Goal: Task Accomplishment & Management: Manage account settings

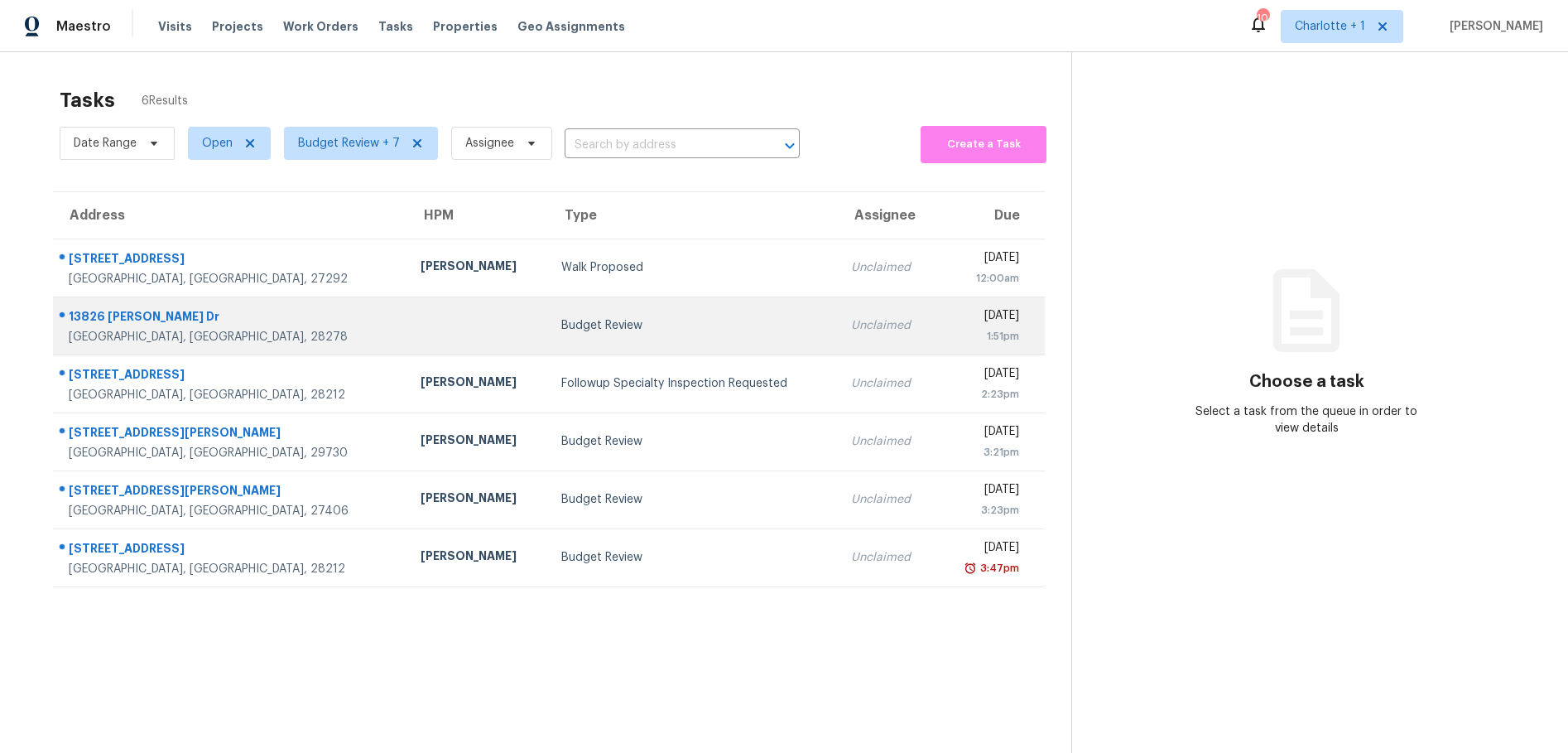
click at [421, 324] on div at bounding box center [478, 325] width 114 height 4
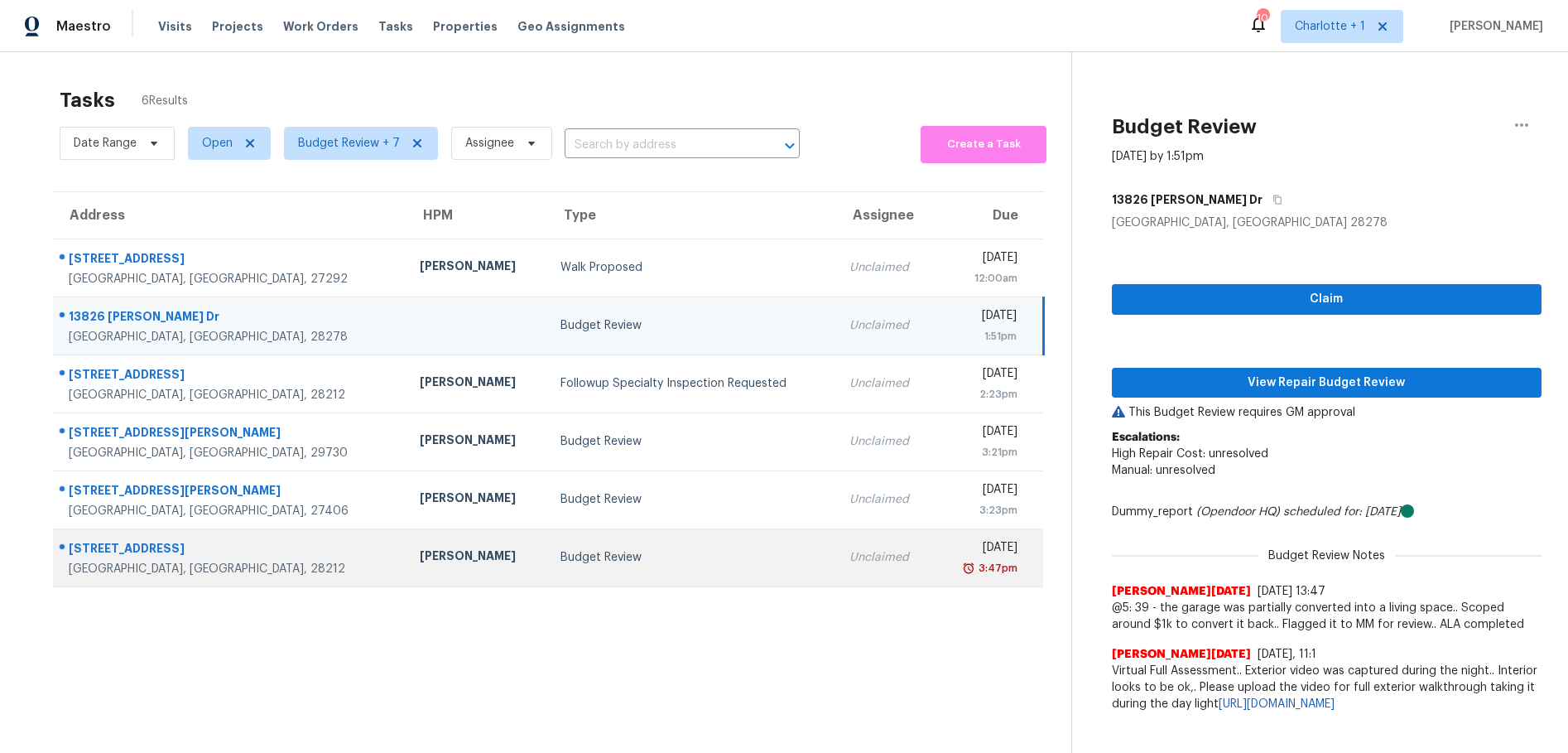
click at [596, 574] on td "Budget Review" at bounding box center [691, 557] width 289 height 58
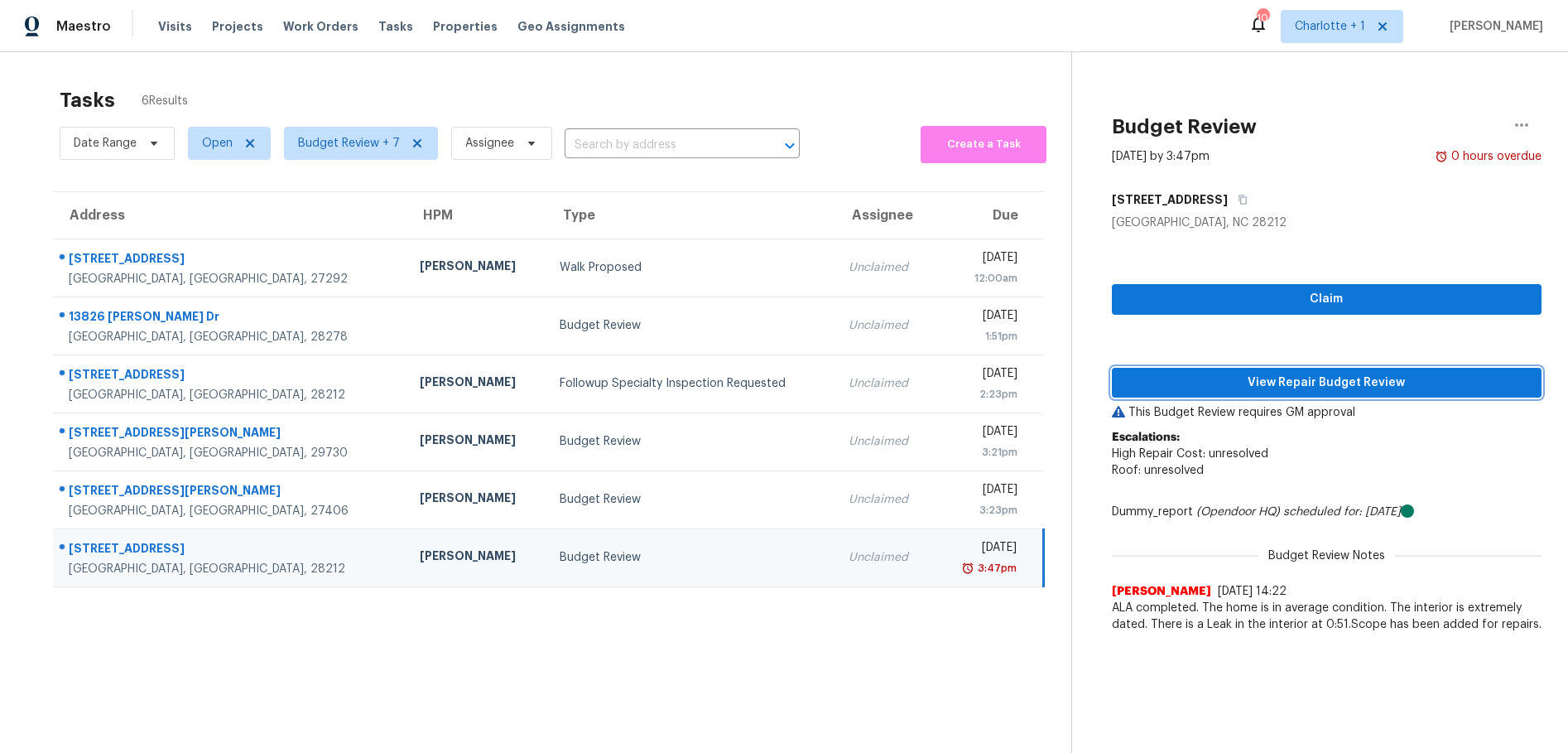
click at [1166, 384] on span "View Repair Budget Review" at bounding box center [1327, 383] width 403 height 21
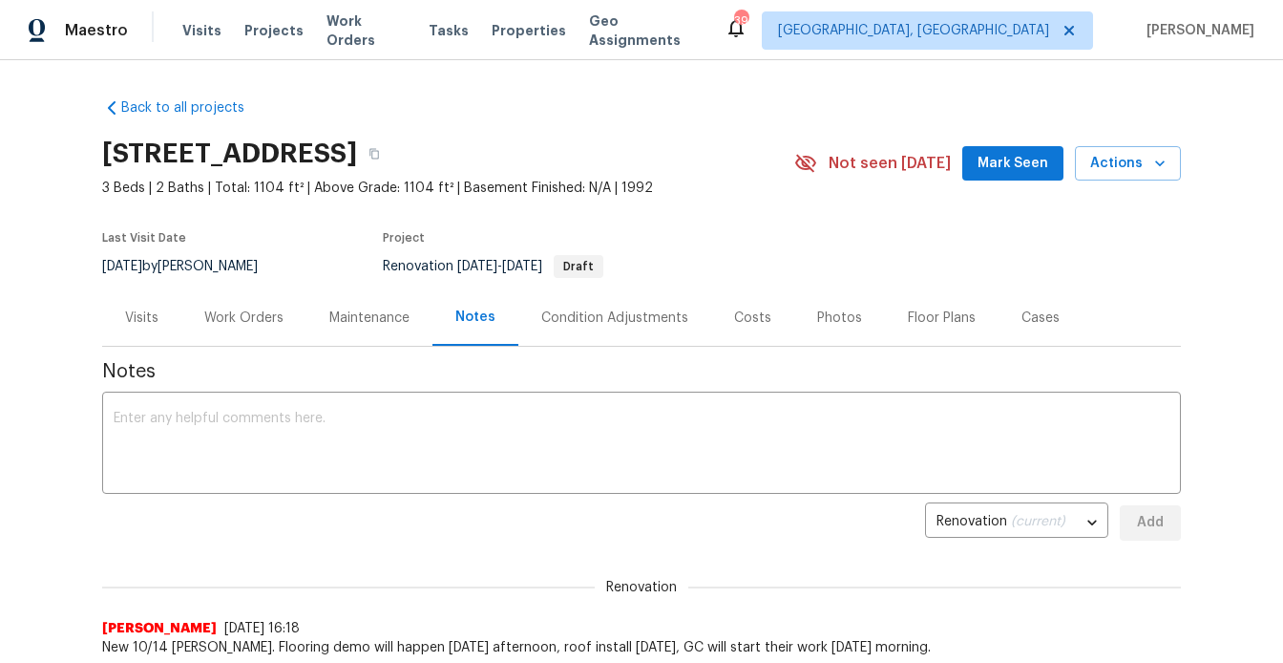
click at [1247, 237] on div "Back to all projects 1806 Glenside Dr, Greensboro, NC 27405 3 Beds | 2 Baths | …" at bounding box center [641, 361] width 1283 height 602
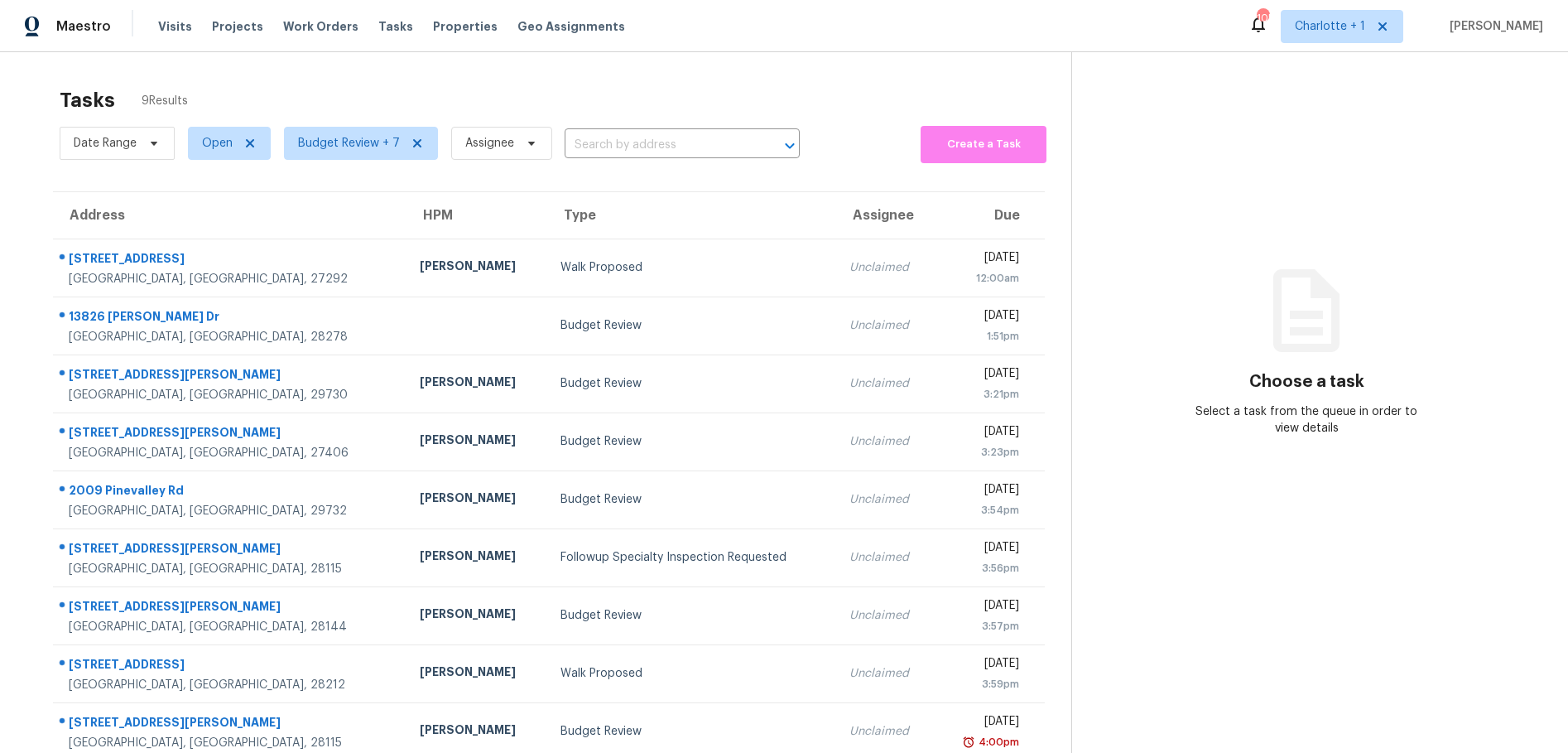
scroll to position [64, 0]
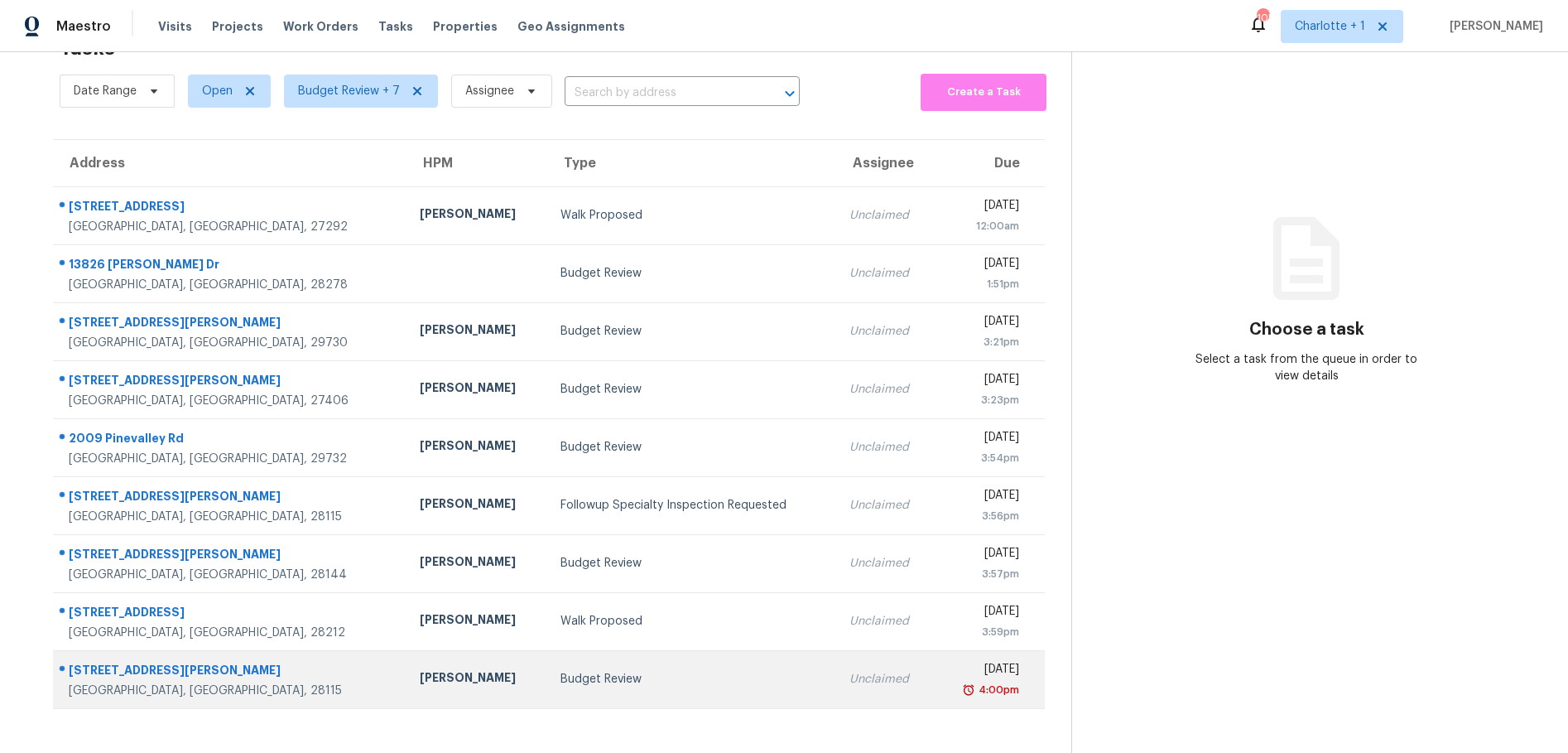
click at [134, 660] on div at bounding box center [223, 671] width 339 height 22
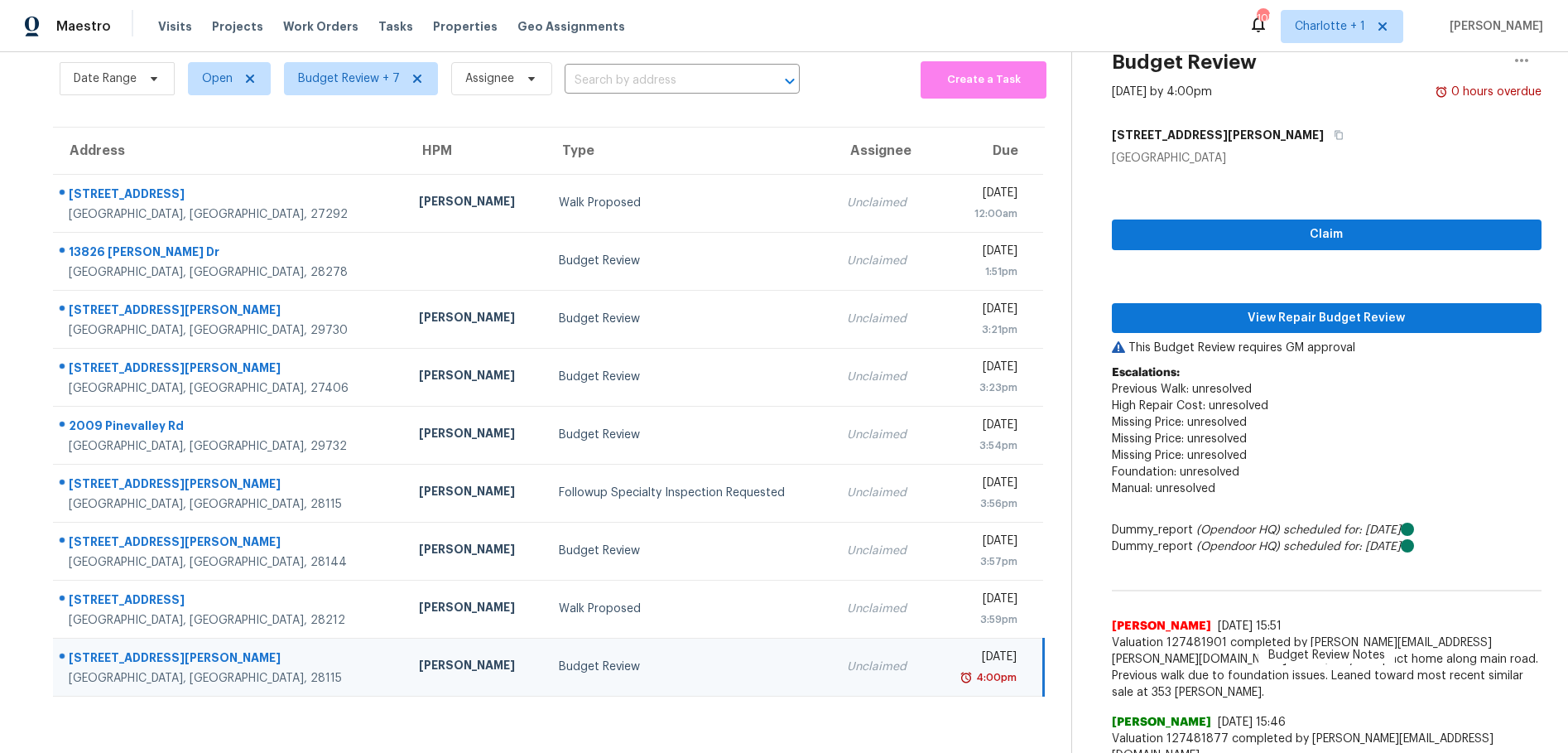
scroll to position [64, 0]
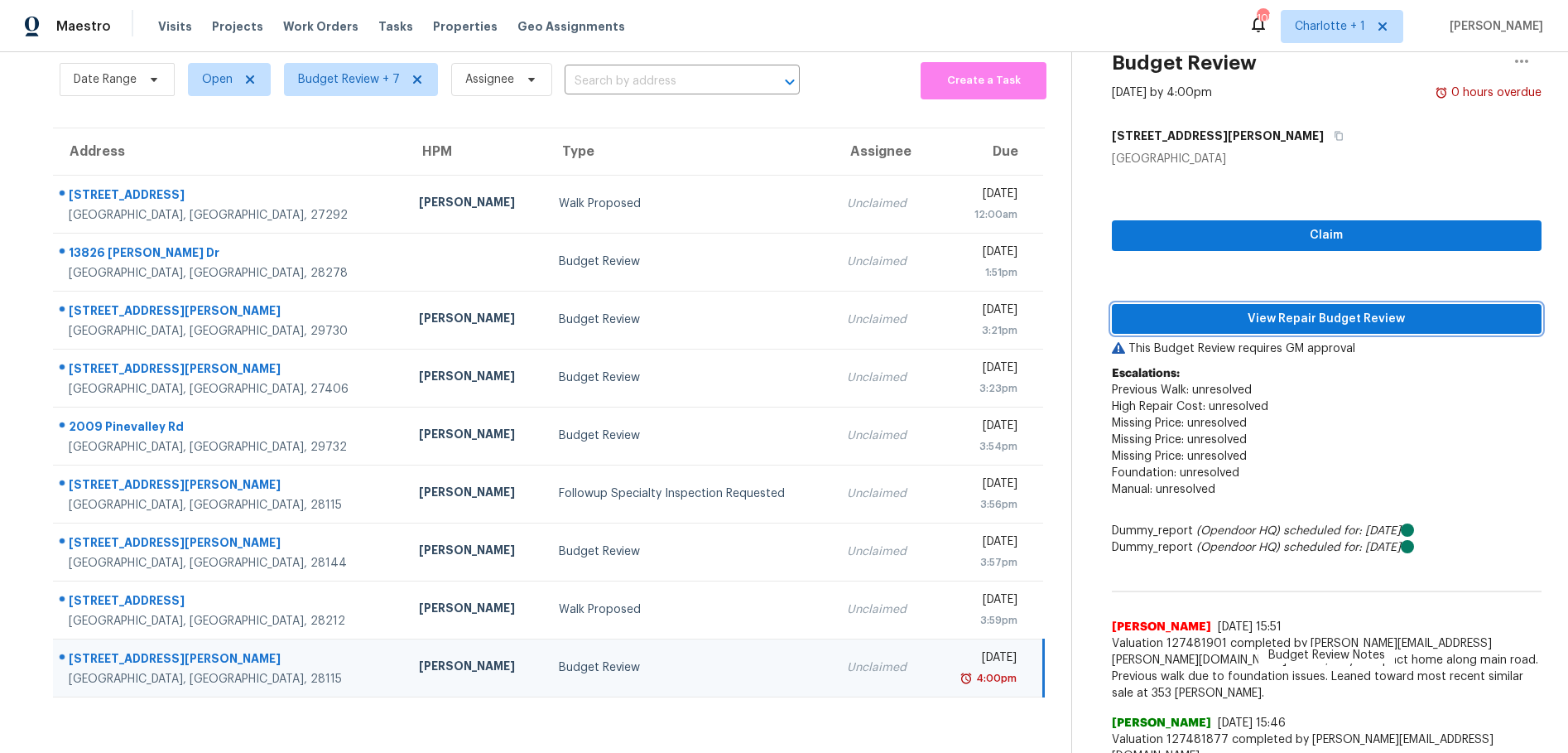
click at [1212, 320] on span "View Repair Budget Review" at bounding box center [1327, 319] width 403 height 21
click at [1212, 320] on div "Claim View Repair Budget Review This Budget Review requires GM approval Escalat…" at bounding box center [1327, 534] width 430 height 735
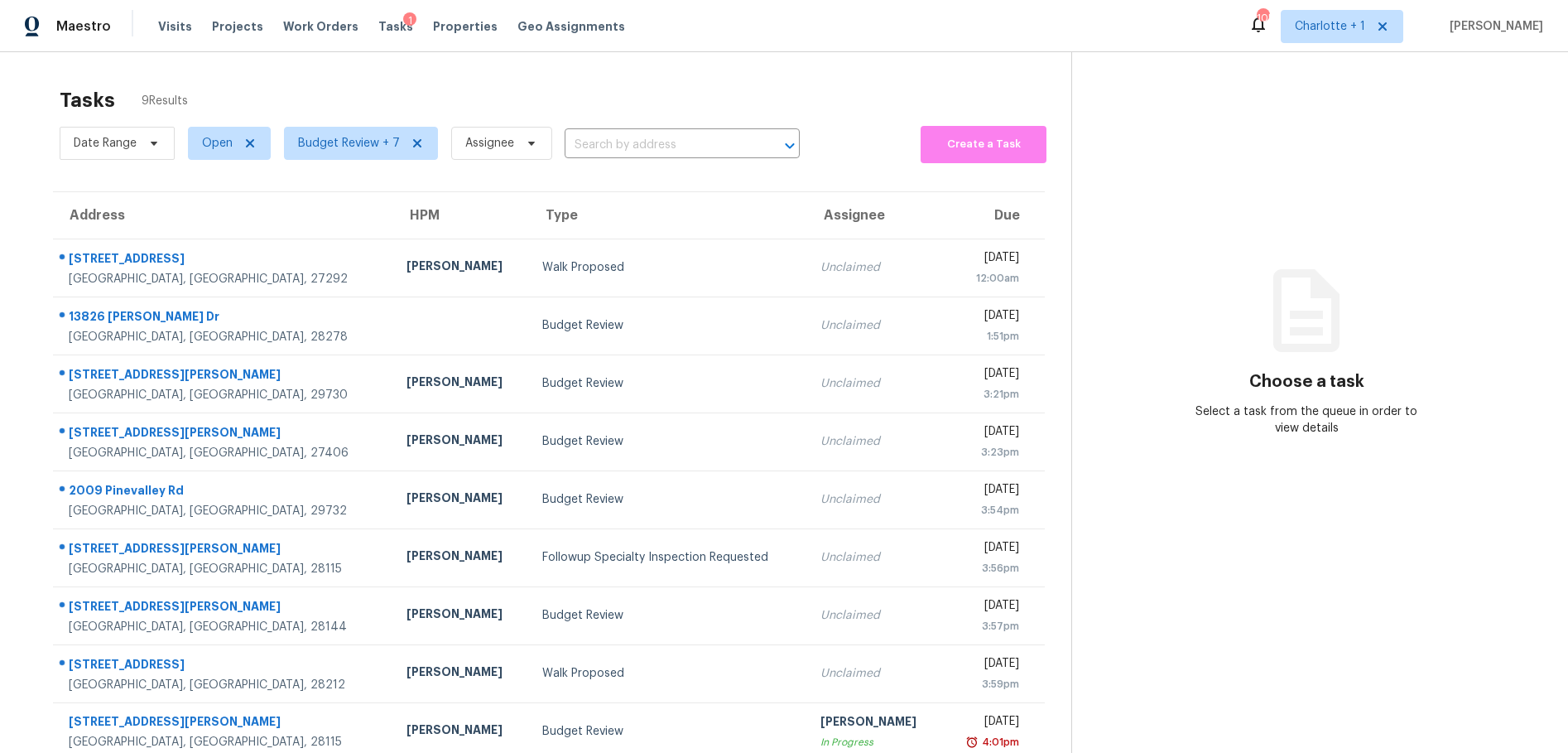
click at [162, 54] on div "Tasks 9 Results Date Range Open Budget Review + 7 Assignee ​ Create a Task Addr…" at bounding box center [784, 429] width 1568 height 753
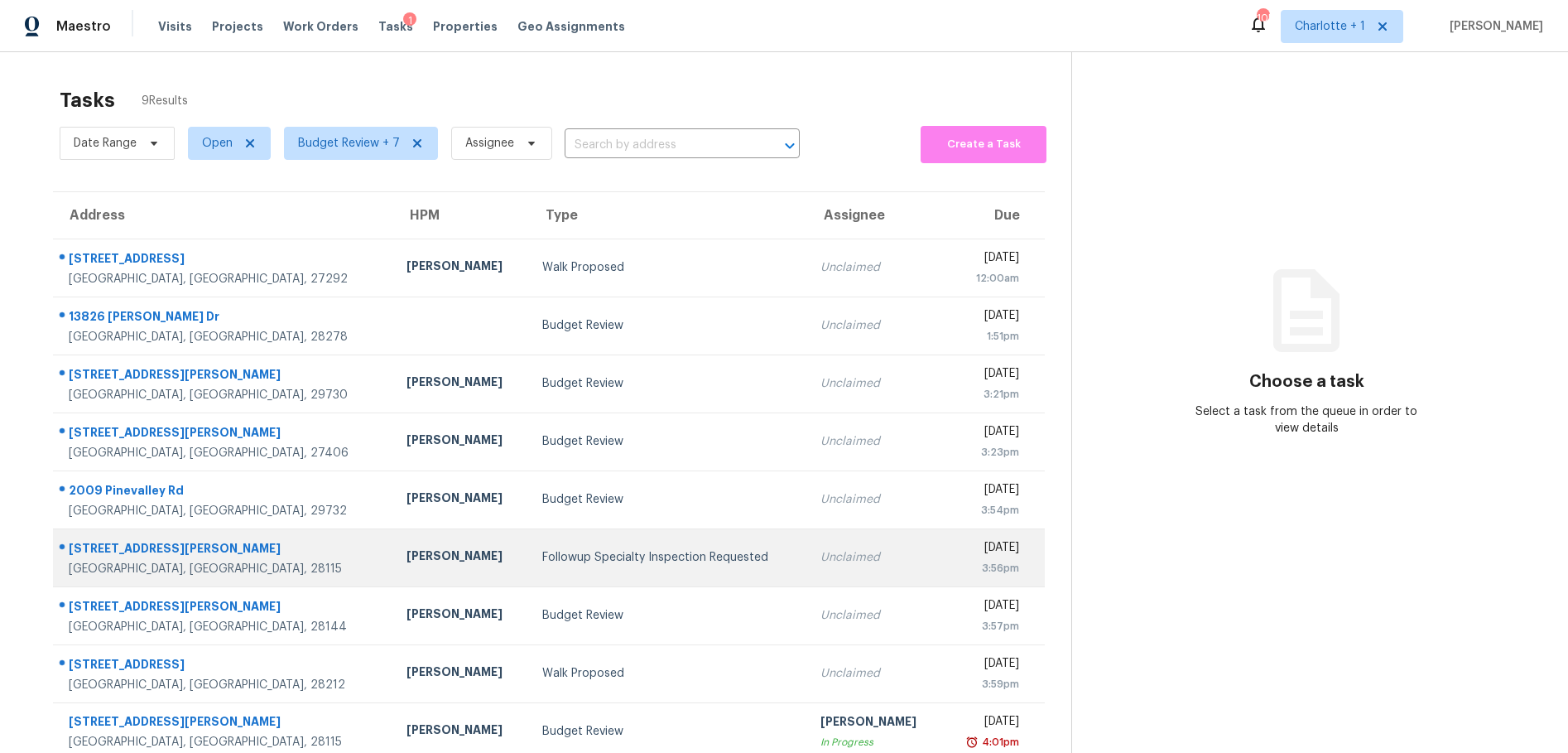
scroll to position [64, 0]
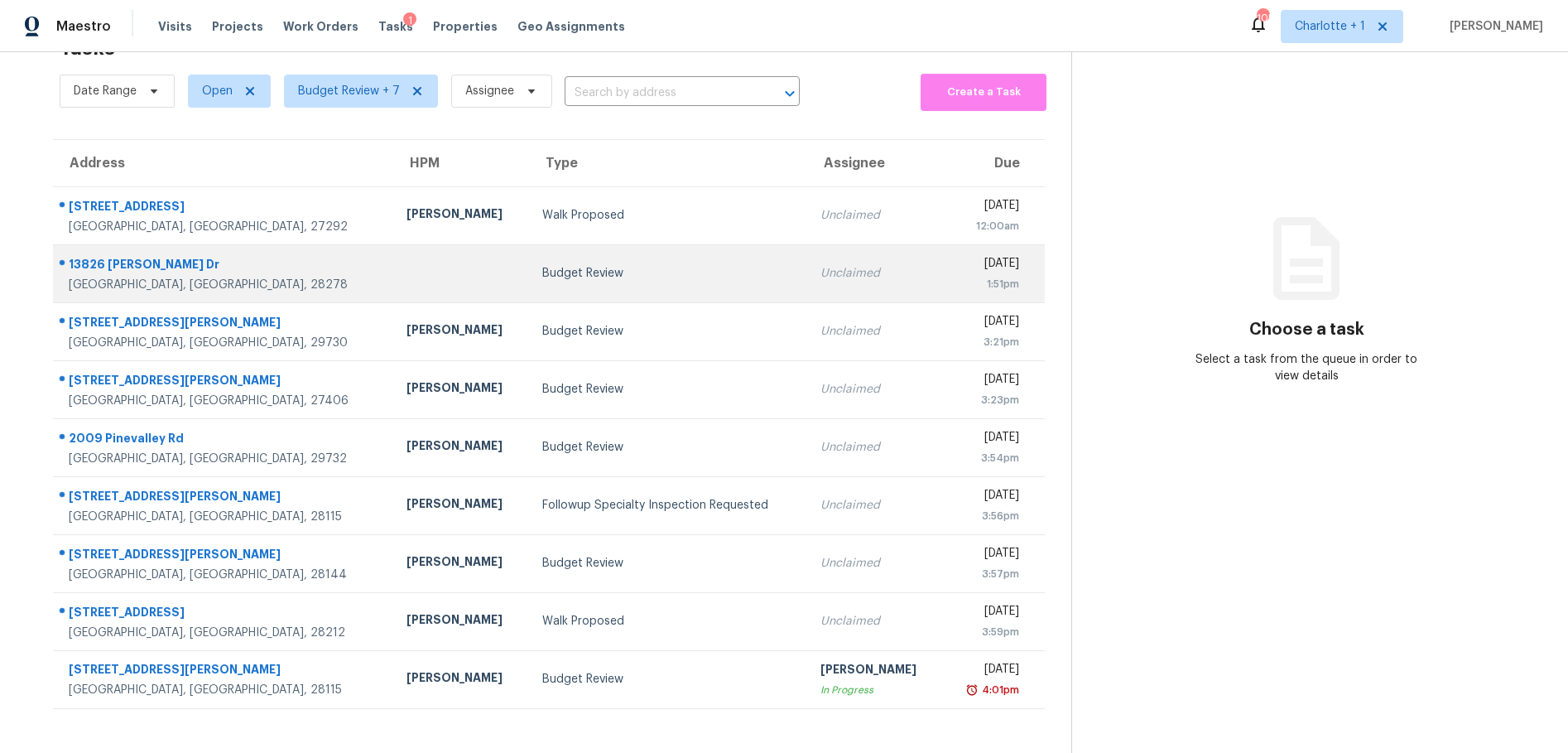
click at [624, 248] on td "Budget Review" at bounding box center [668, 273] width 278 height 58
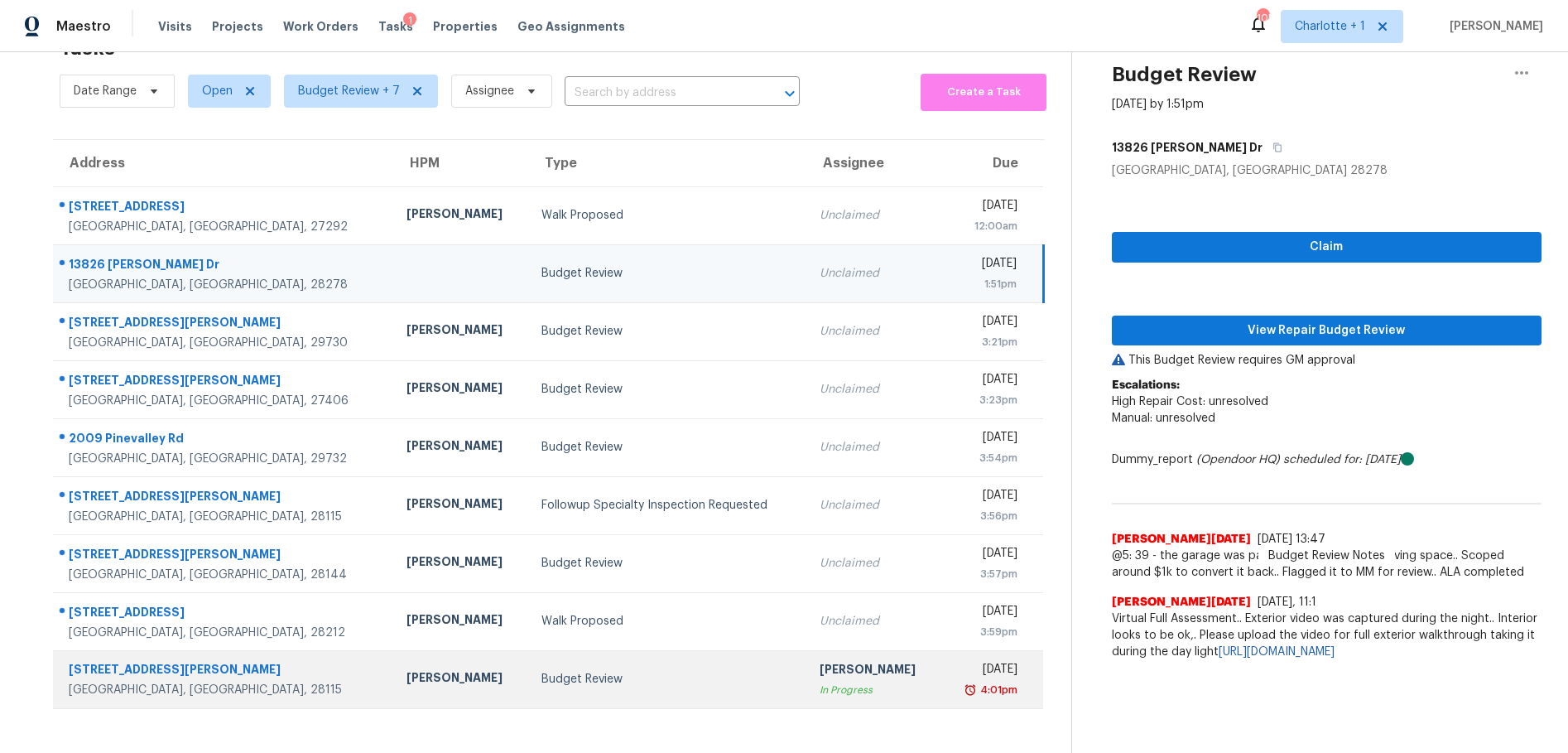
click at [564, 685] on td "Budget Review" at bounding box center [667, 679] width 278 height 58
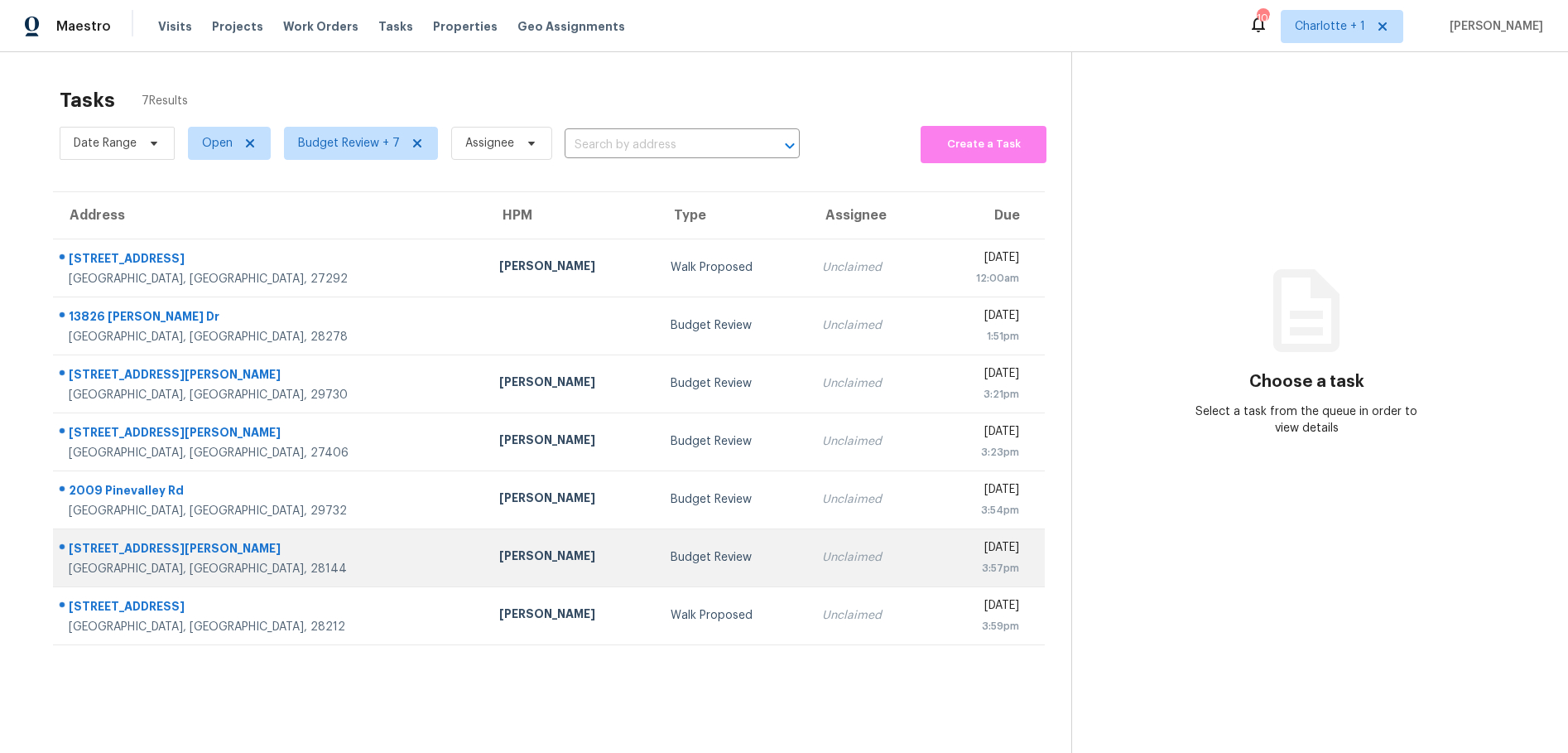
click at [486, 579] on td "[PERSON_NAME]" at bounding box center [572, 557] width 172 height 58
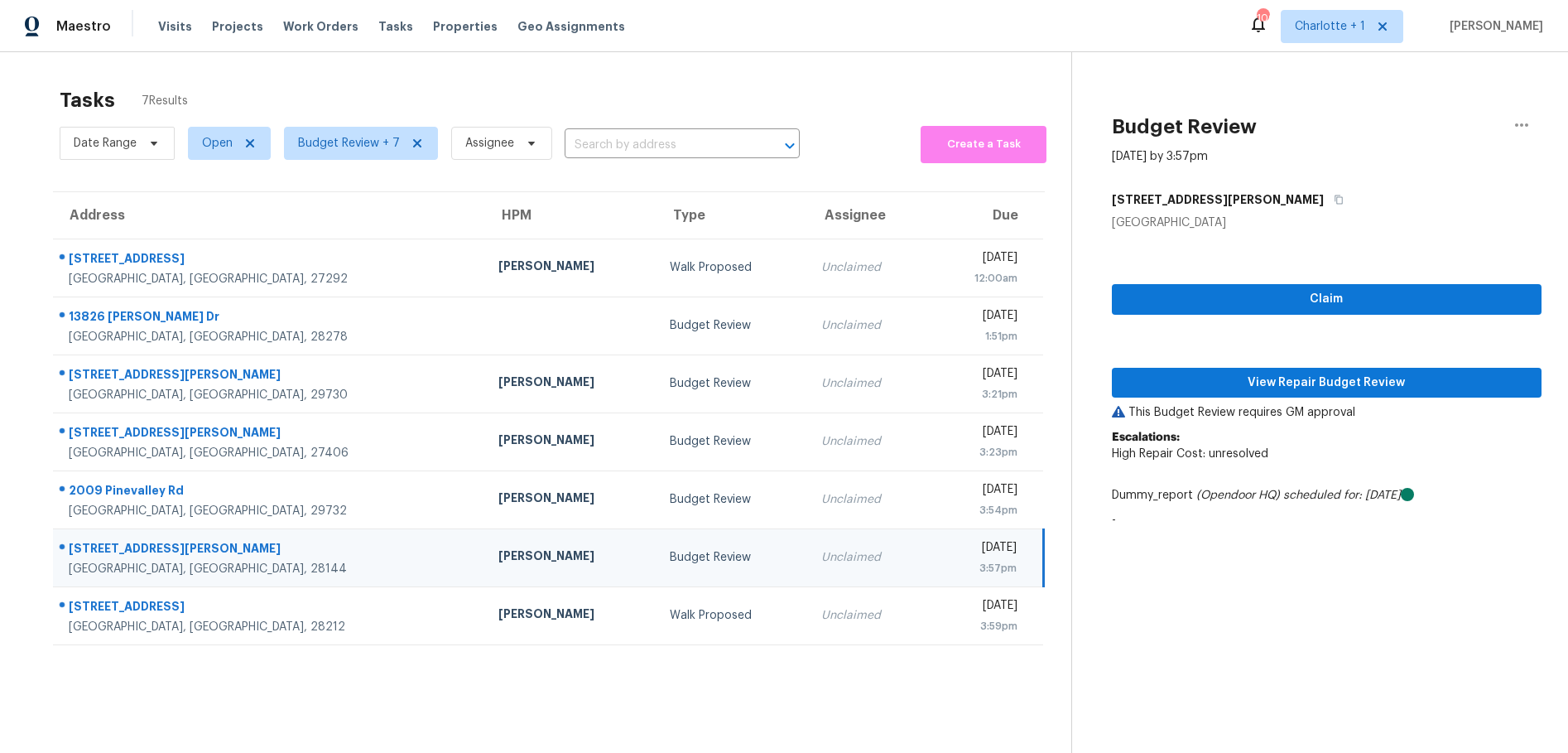
click at [499, 553] on div "[PERSON_NAME]" at bounding box center [571, 558] width 145 height 21
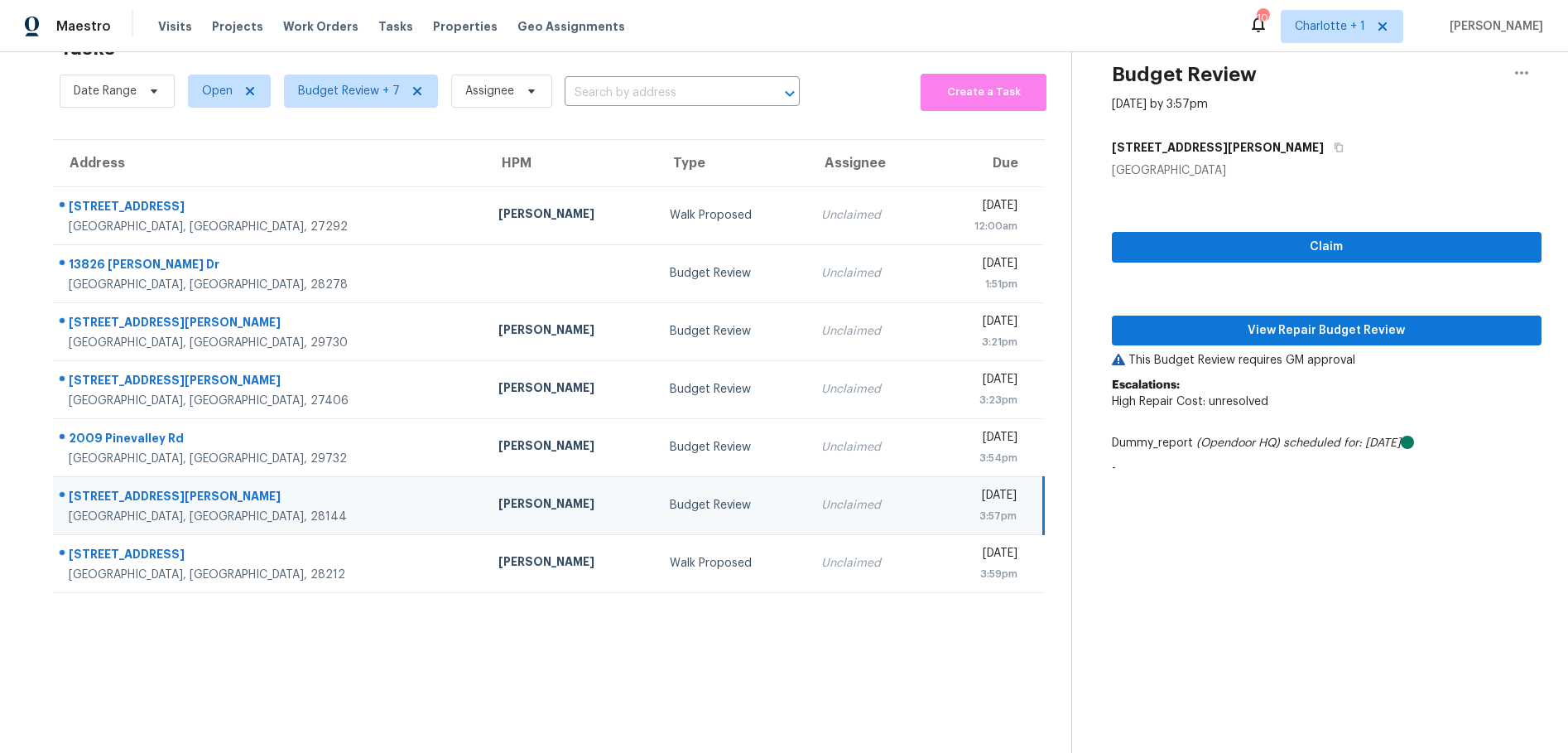
click at [1239, 396] on span "High Repair Cost: unresolved" at bounding box center [1190, 401] width 156 height 11
click at [1250, 326] on span "View Repair Budget Review" at bounding box center [1327, 331] width 403 height 21
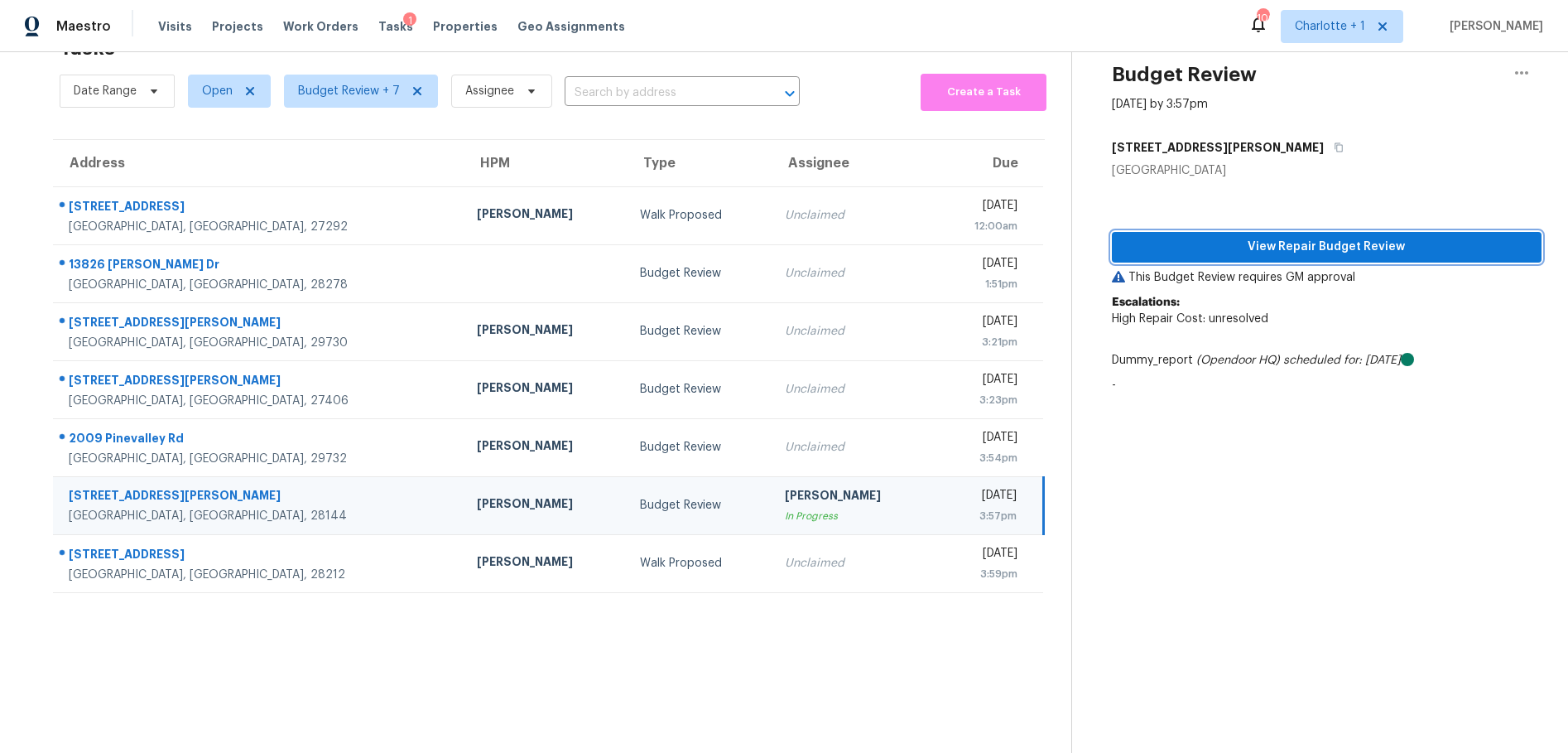
click at [1316, 237] on span "View Repair Budget Review" at bounding box center [1327, 247] width 403 height 21
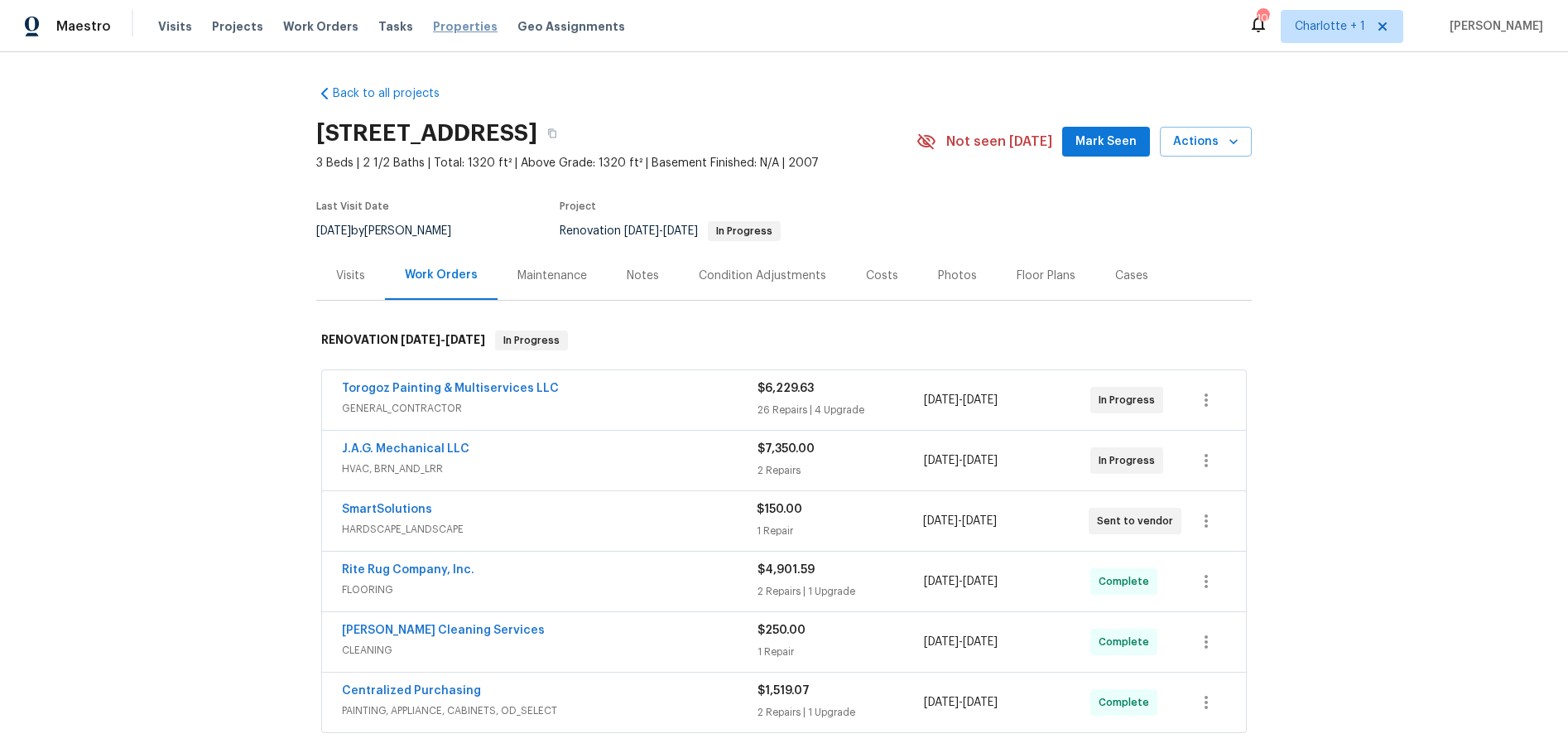
click at [440, 25] on span "Properties" at bounding box center [465, 26] width 64 height 16
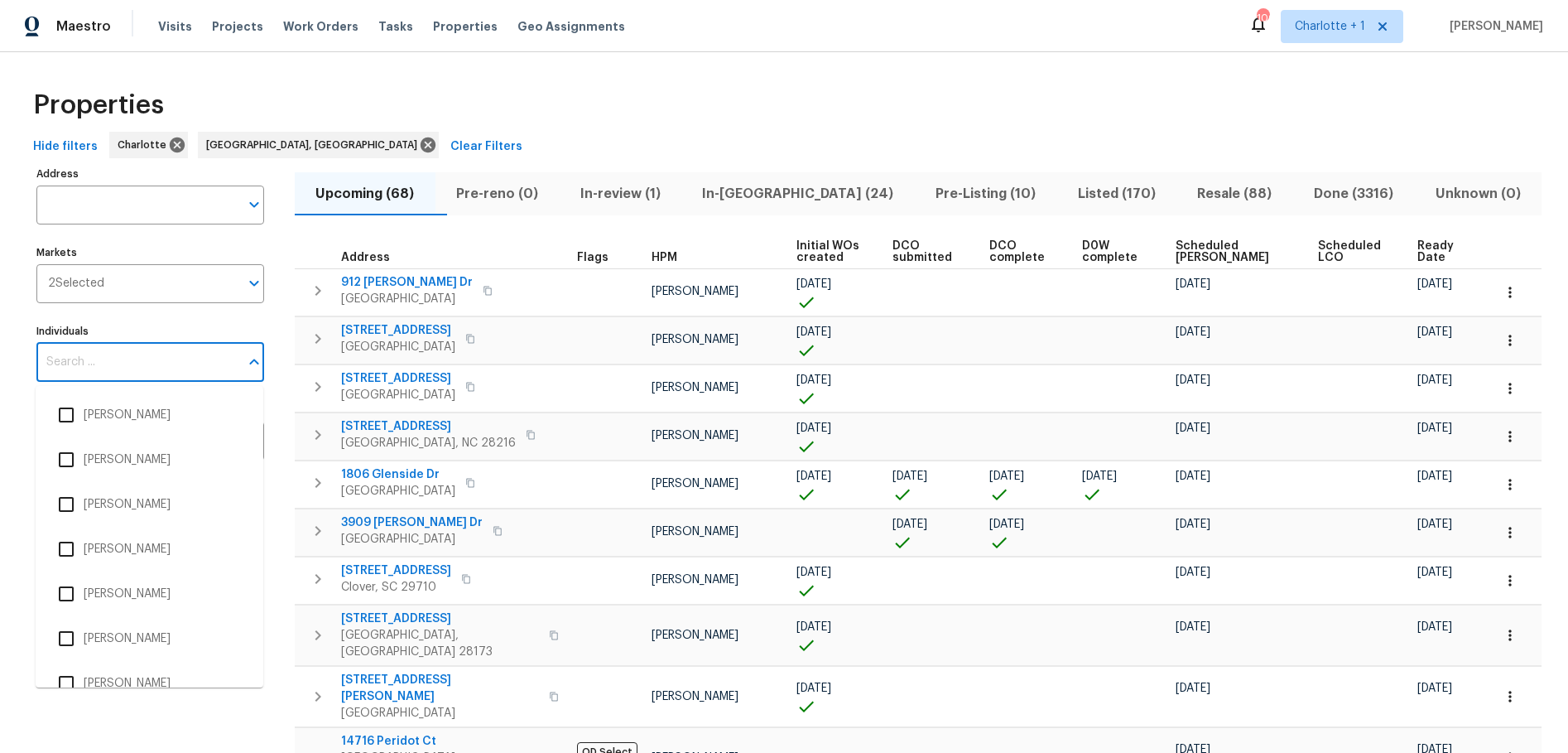
click at [161, 345] on input "Individuals" at bounding box center [138, 362] width 203 height 39
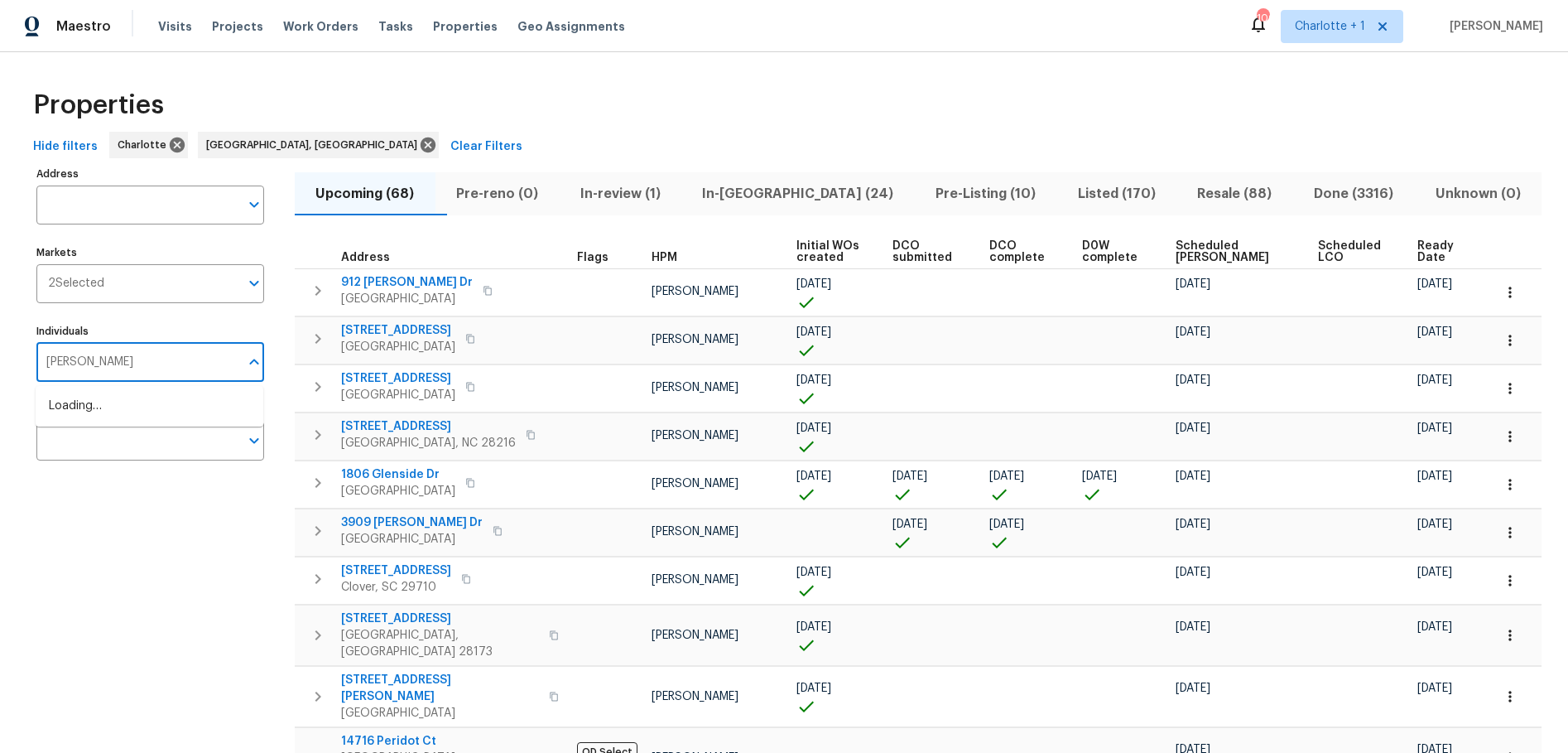
type input "chip hunter"
click at [77, 417] on input "checkbox" at bounding box center [66, 415] width 35 height 35
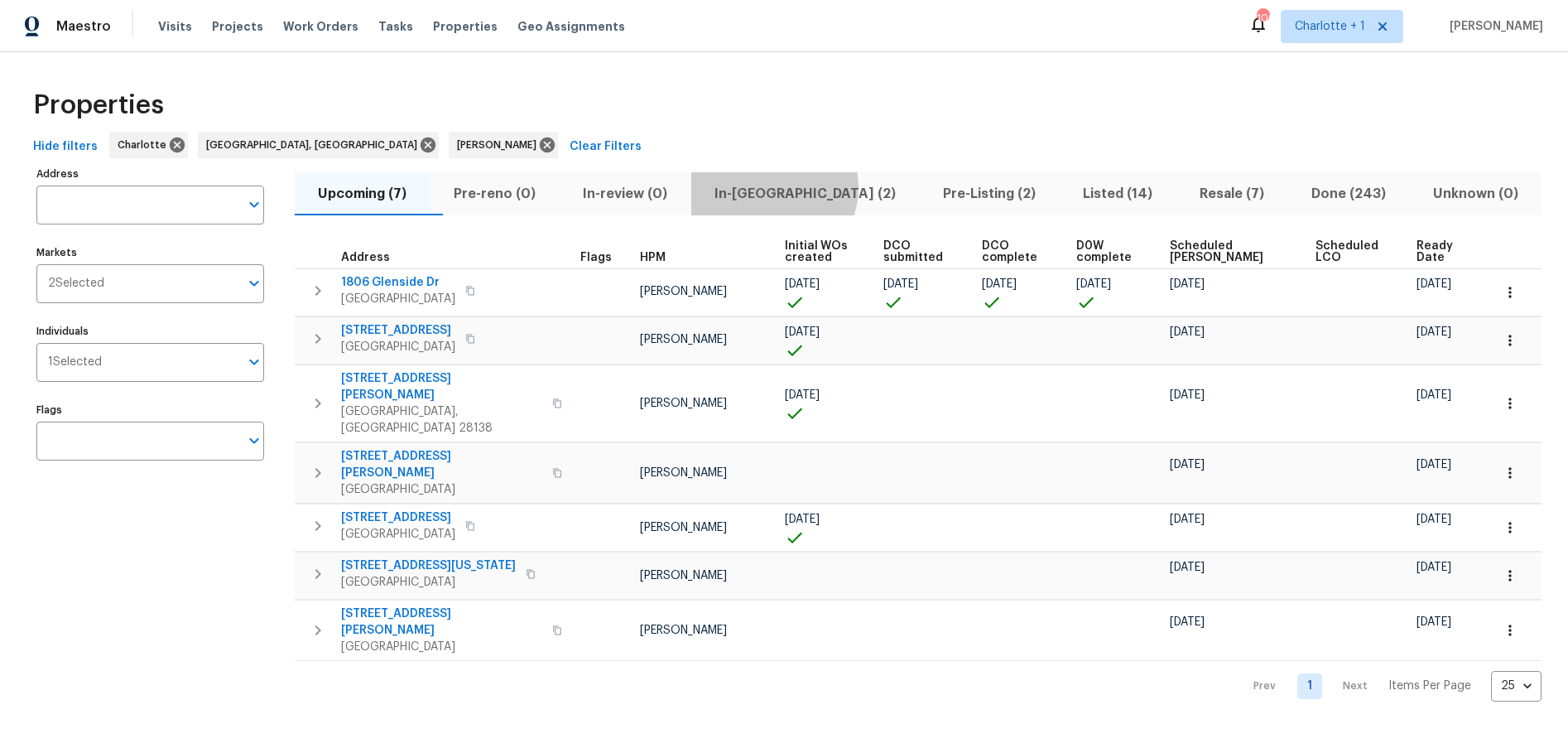
click at [806, 187] on span "In-reno (2)" at bounding box center [806, 193] width 209 height 23
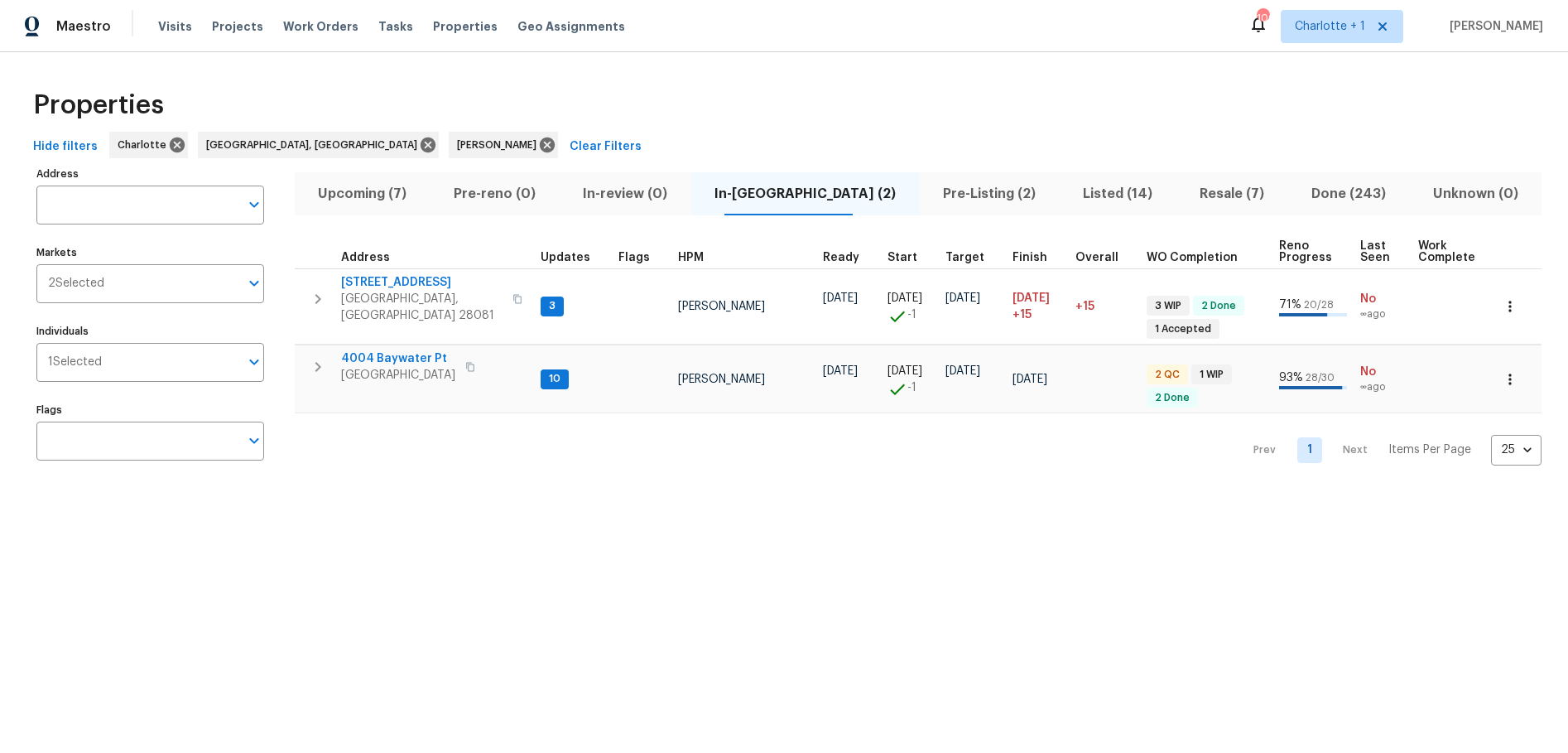
click at [933, 193] on span "Pre-Listing (2)" at bounding box center [990, 193] width 120 height 23
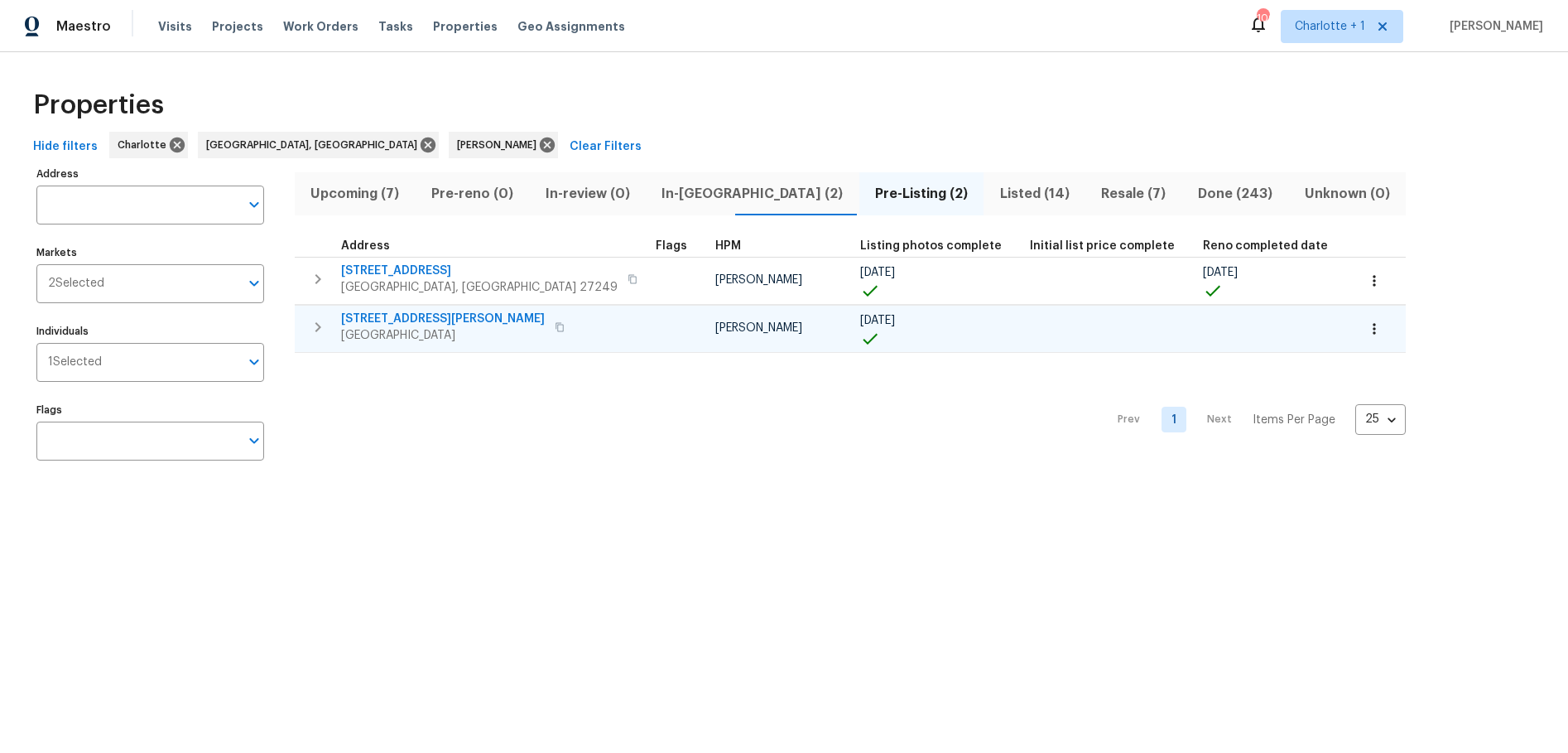
click at [394, 317] on span "621 N Craige St" at bounding box center [442, 318] width 204 height 16
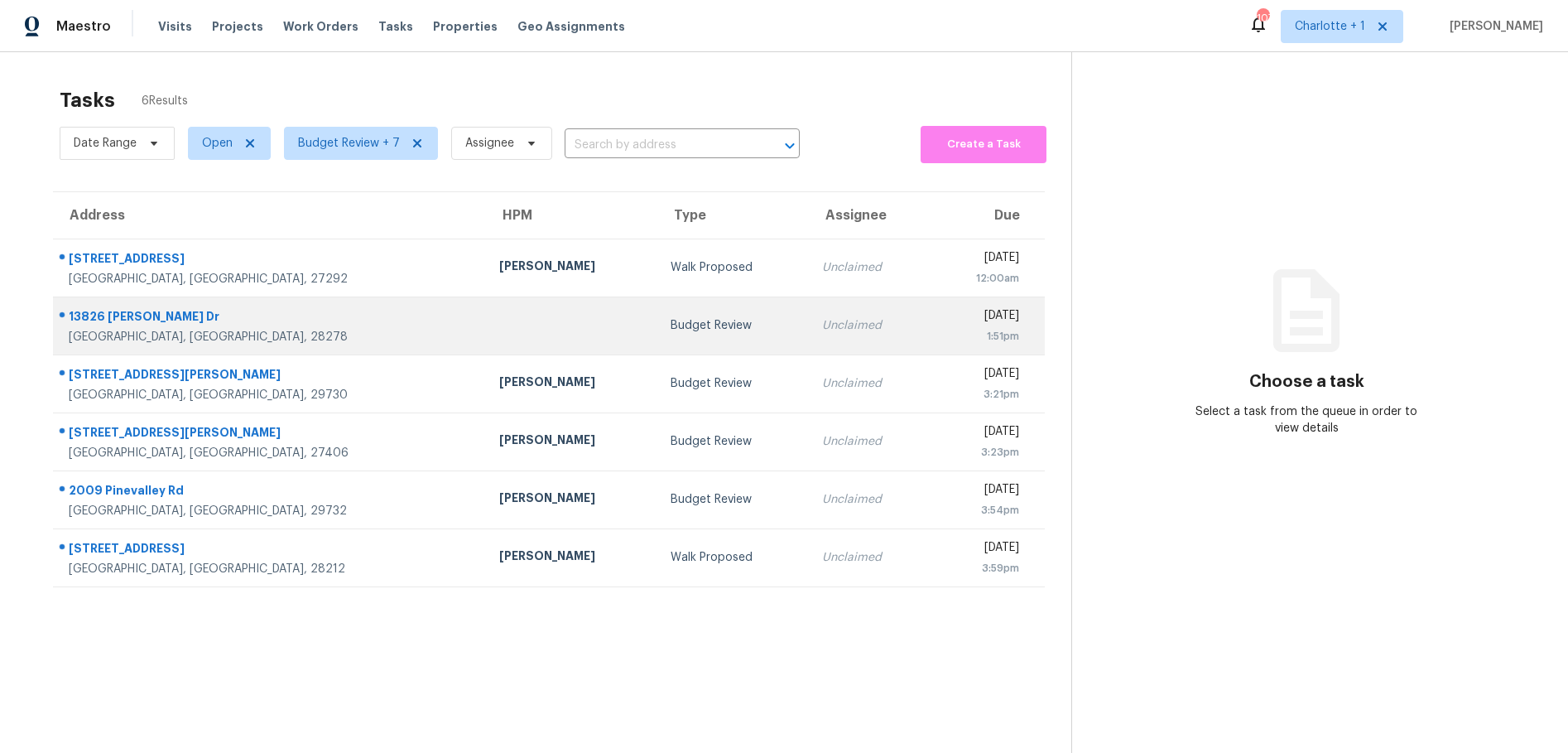
click at [670, 321] on div "Budget Review" at bounding box center [733, 325] width 126 height 16
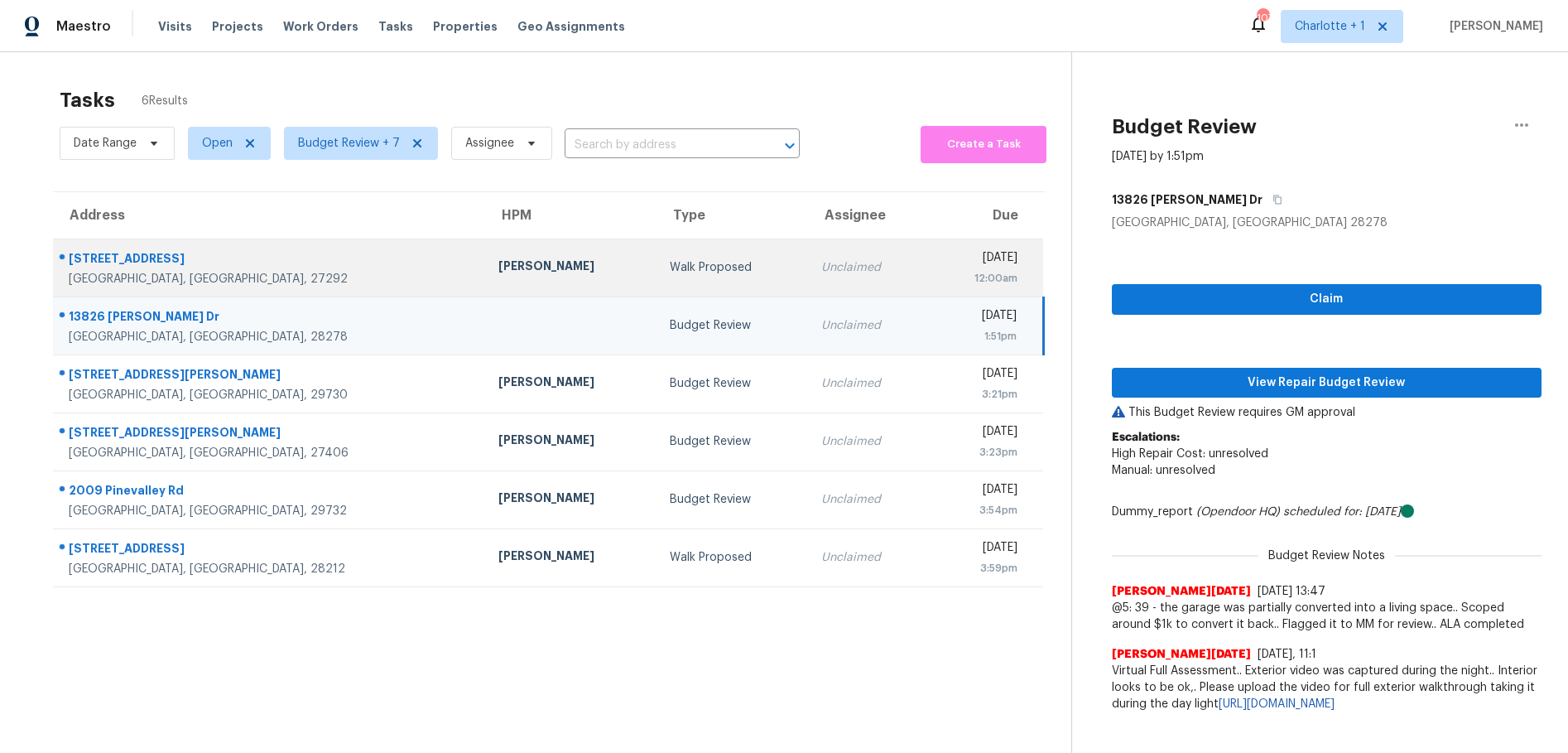
click at [486, 252] on td "Ken Romain" at bounding box center [572, 267] width 172 height 58
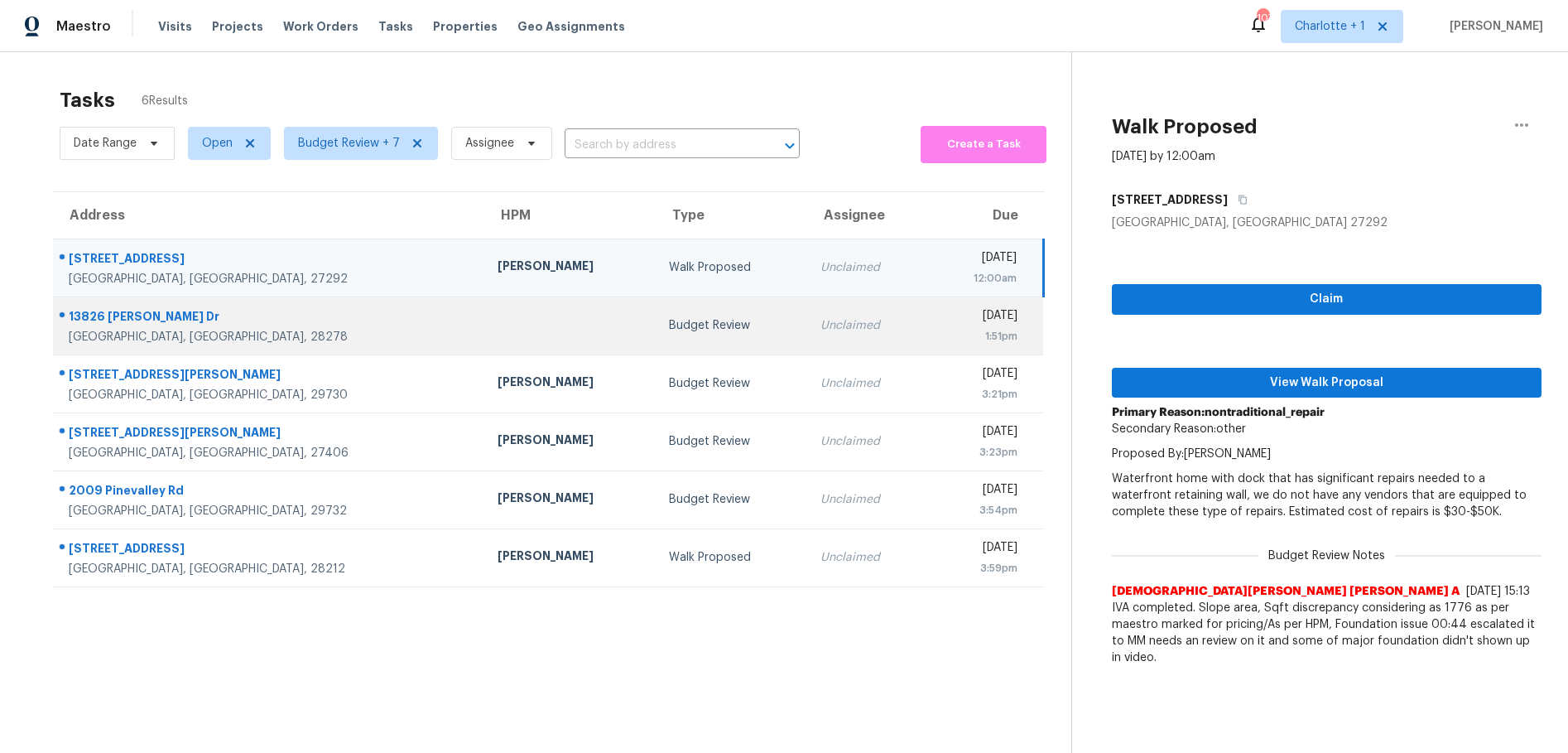
click at [656, 316] on td "Budget Review" at bounding box center [731, 325] width 152 height 58
